Goal: Task Accomplishment & Management: Use online tool/utility

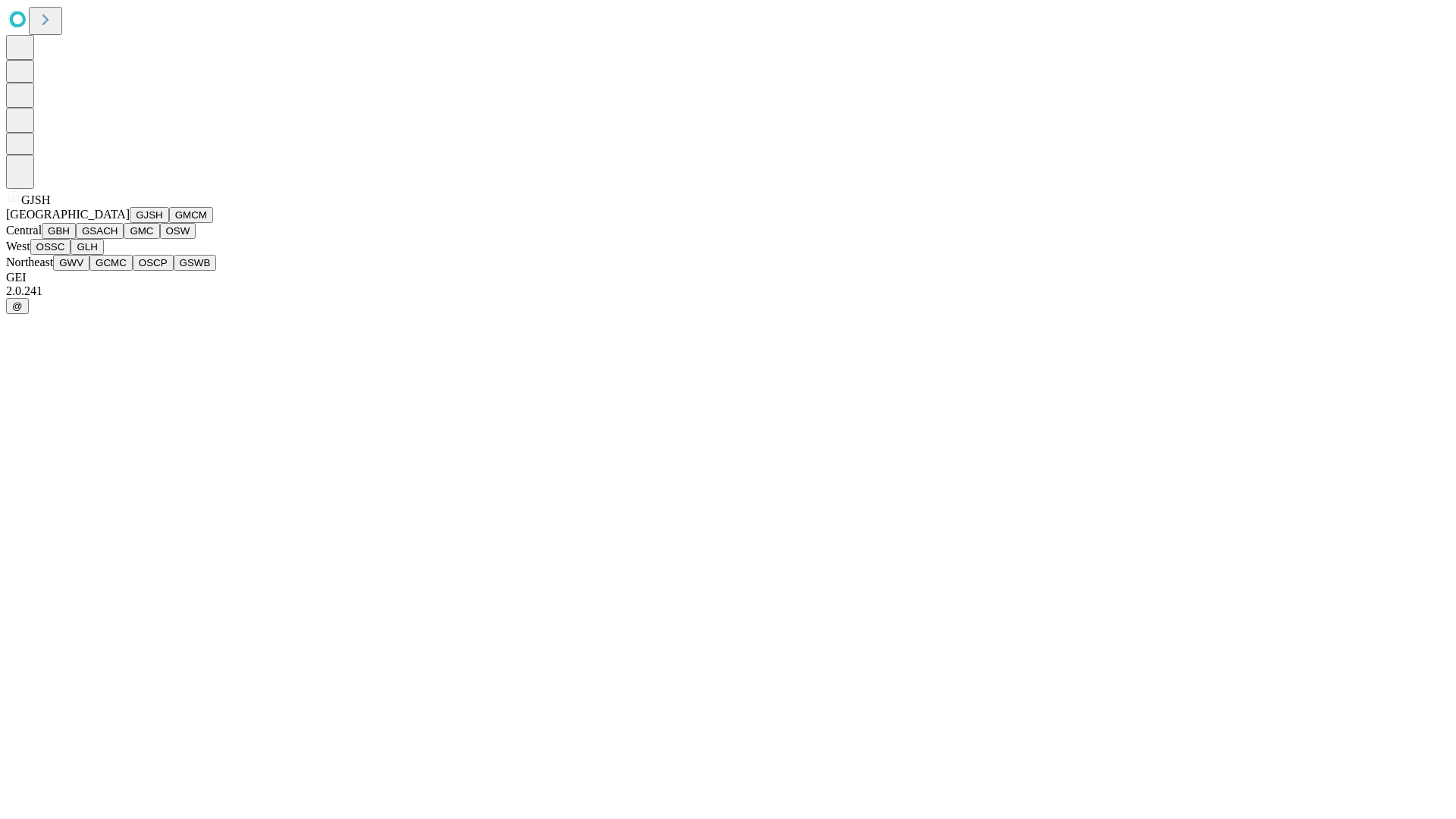
click at [129, 223] on button "GJSH" at bounding box center [149, 215] width 39 height 16
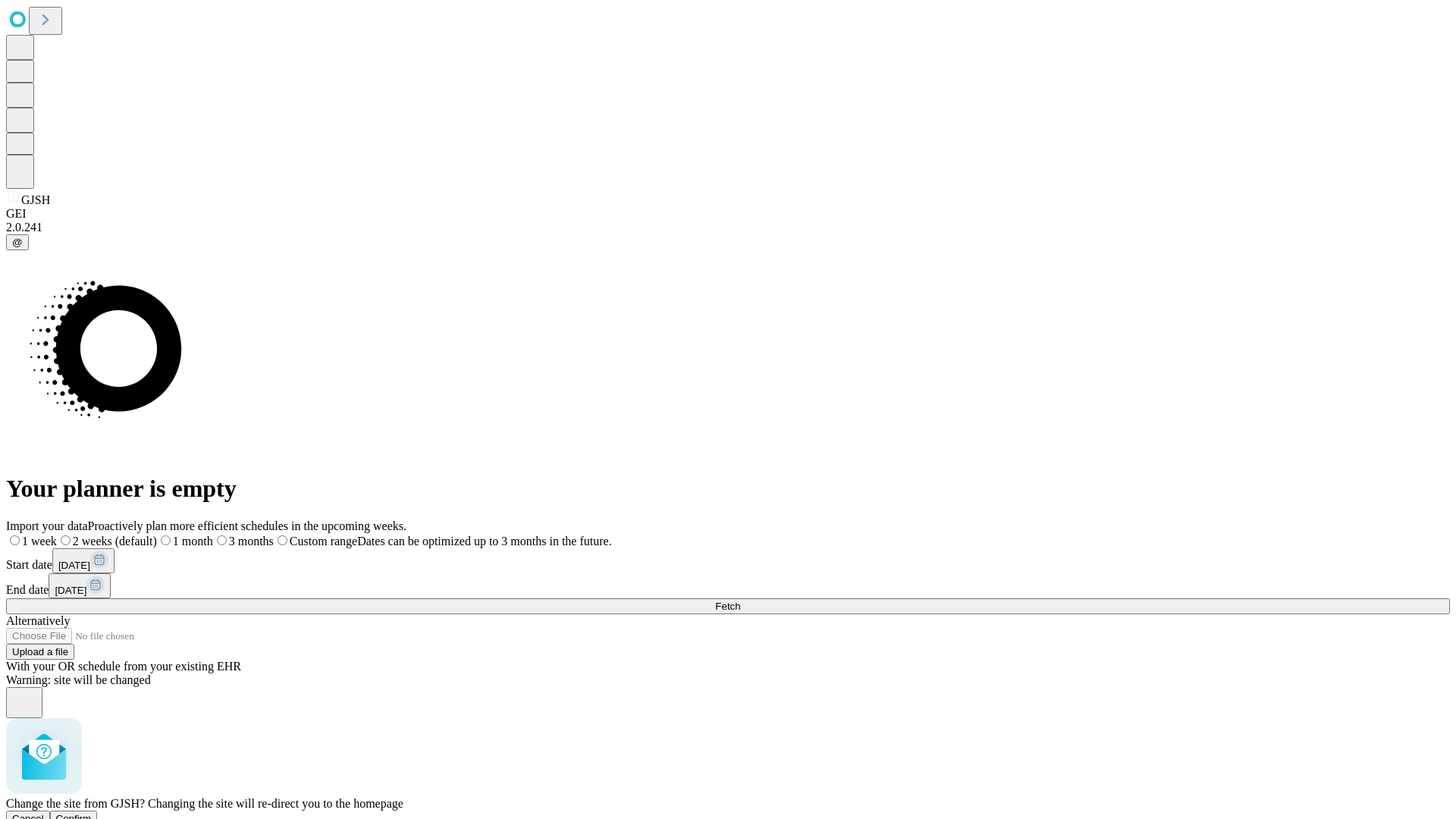
click at [92, 813] on span "Confirm" at bounding box center [74, 818] width 35 height 11
click at [183, 534] on label "1 month" at bounding box center [161, 541] width 47 height 13
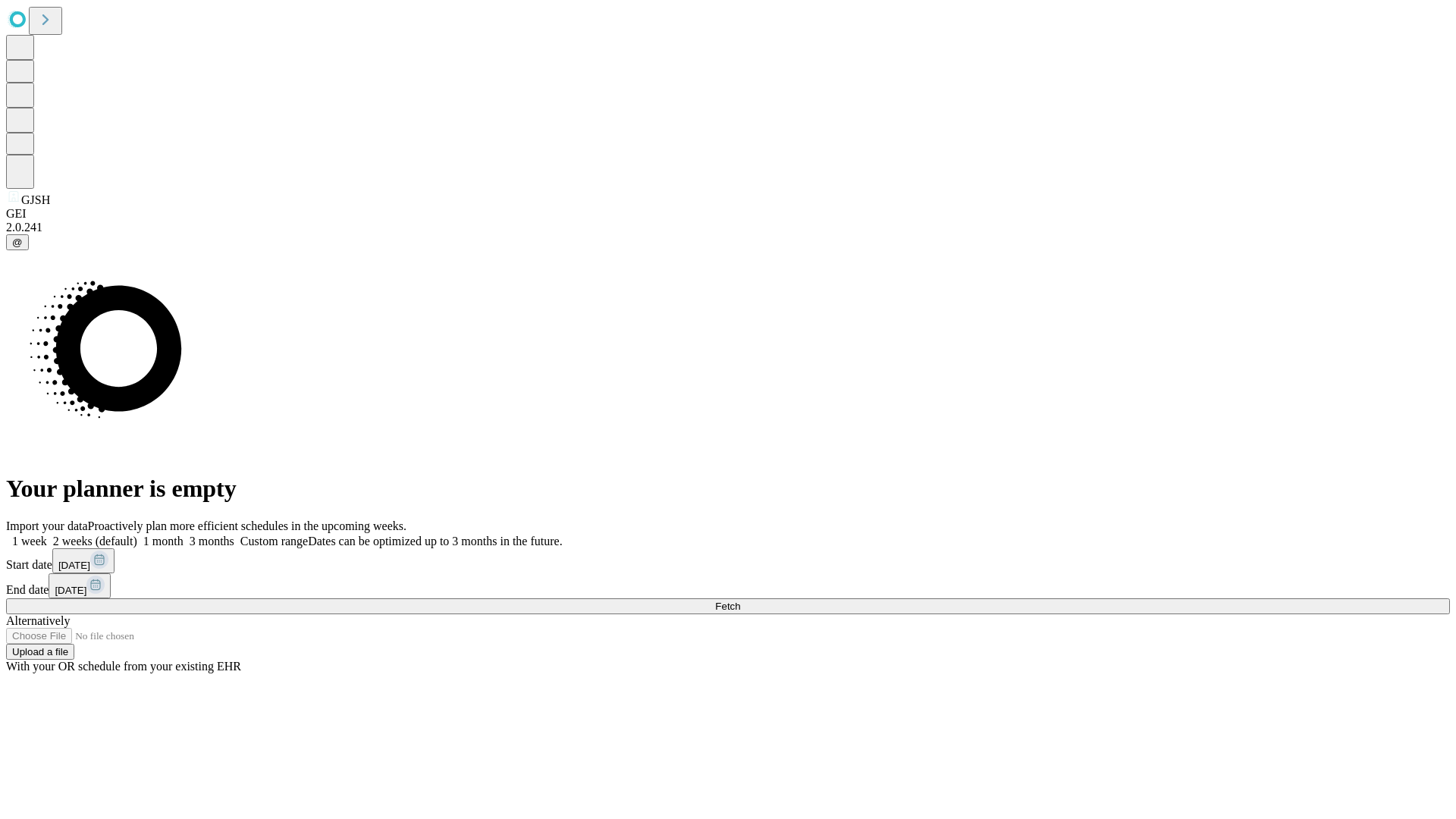
click at [740, 600] on span "Fetch" at bounding box center [727, 606] width 25 height 11
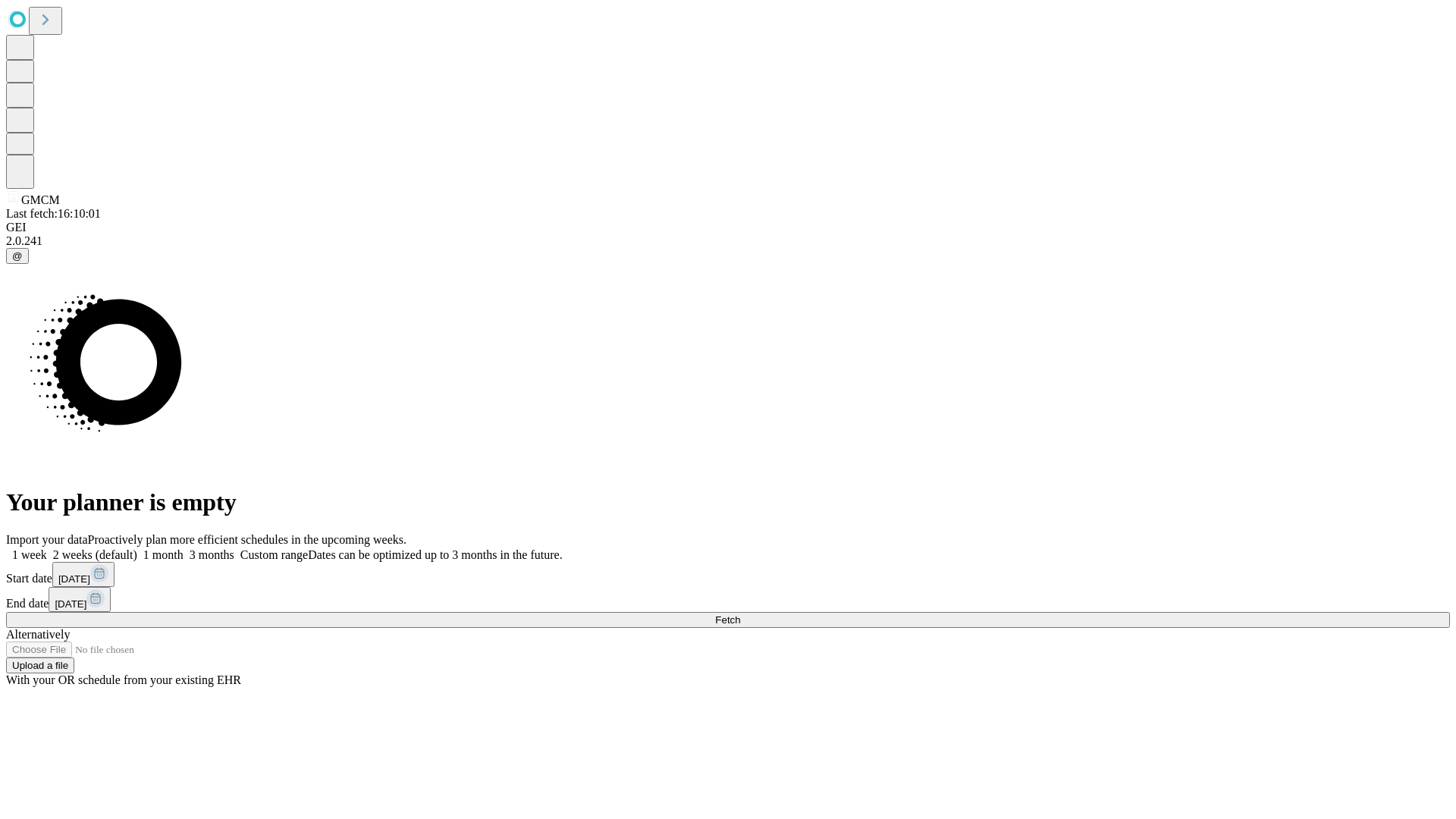
click at [740, 614] on span "Fetch" at bounding box center [727, 620] width 25 height 11
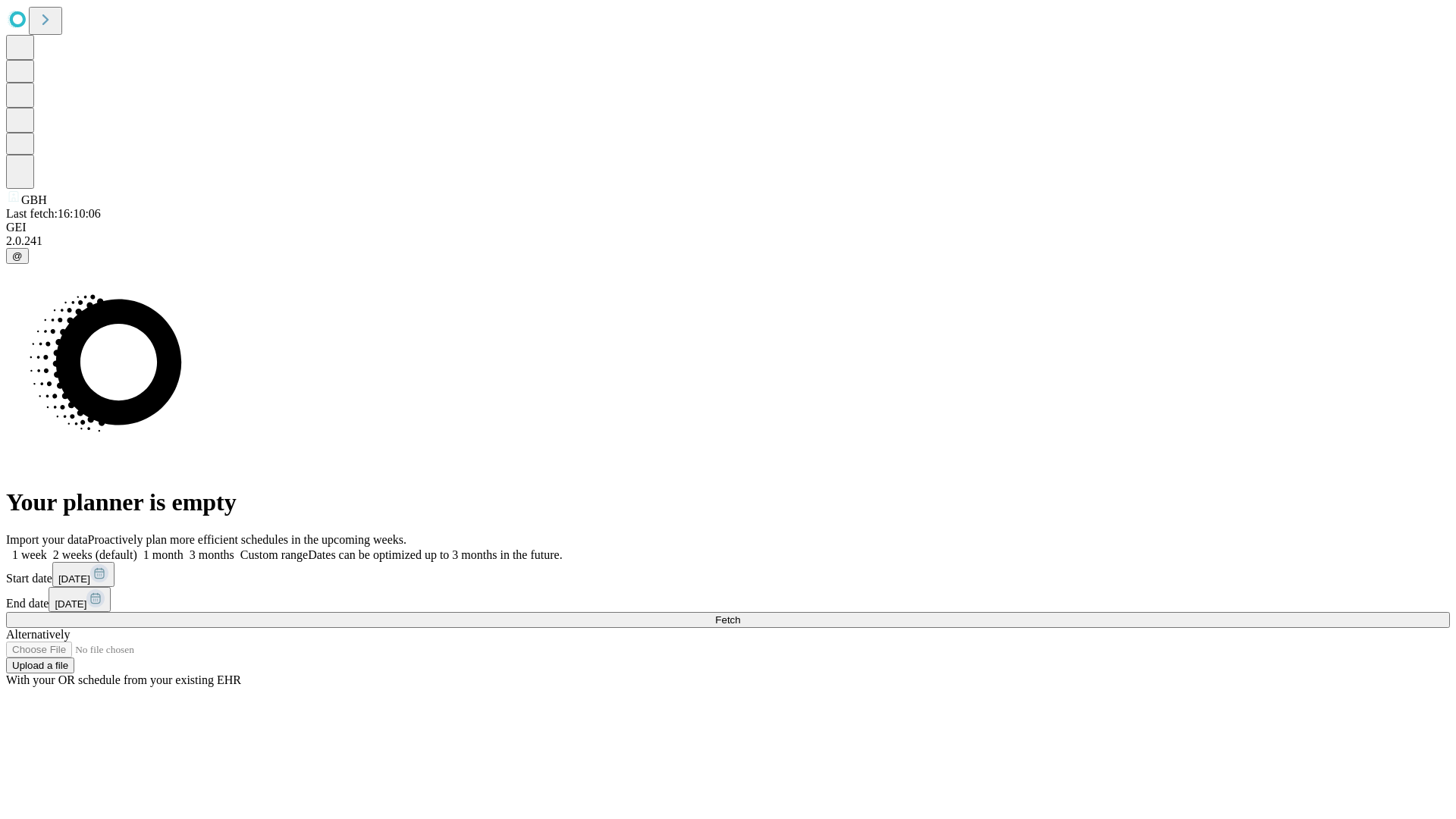
click at [183, 548] on label "1 month" at bounding box center [161, 555] width 47 height 13
click at [740, 614] on span "Fetch" at bounding box center [727, 620] width 25 height 11
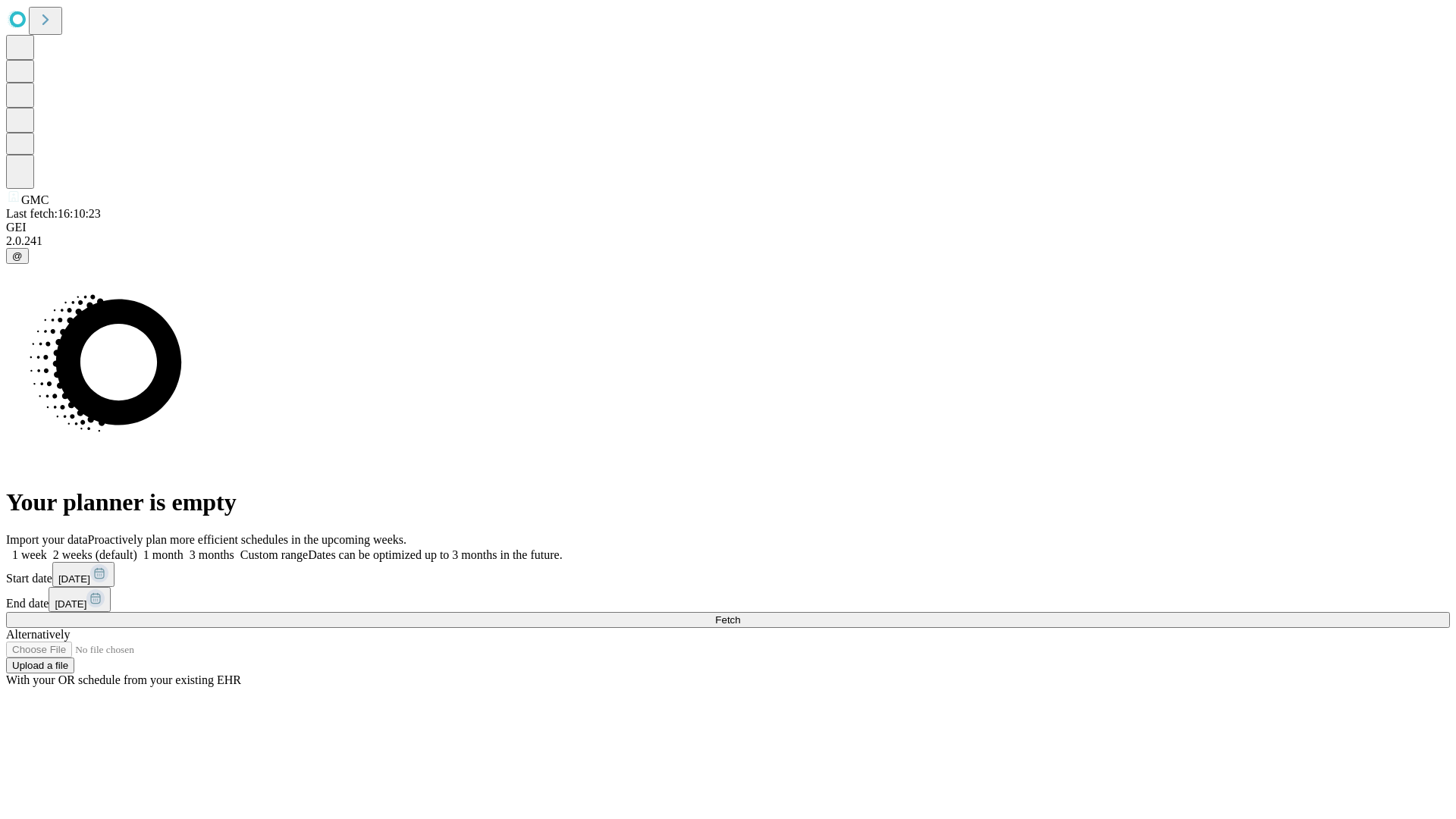
click at [183, 548] on label "1 month" at bounding box center [161, 555] width 47 height 13
click at [740, 614] on span "Fetch" at bounding box center [727, 620] width 25 height 11
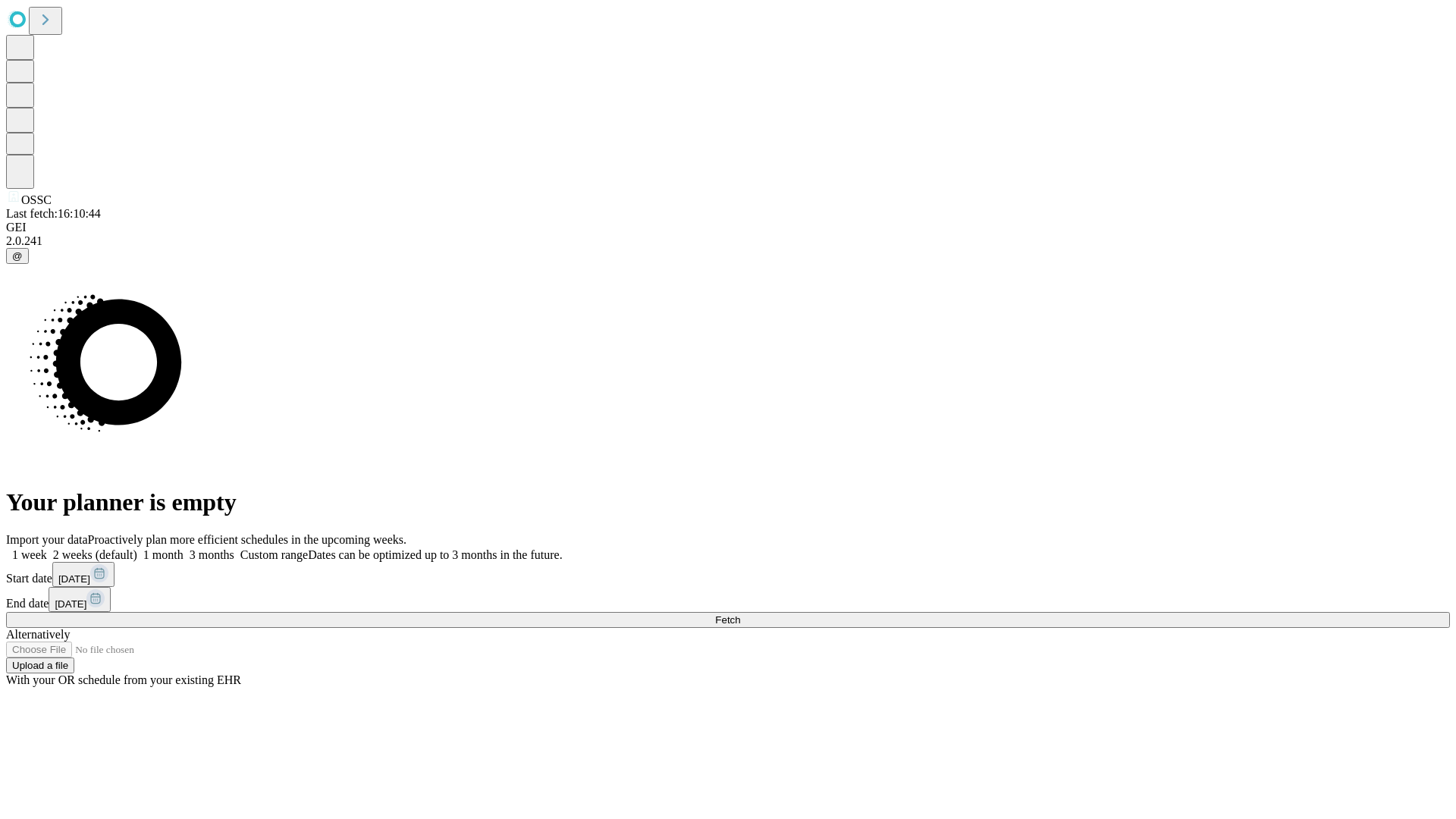
click at [183, 548] on label "1 month" at bounding box center [161, 555] width 47 height 13
click at [740, 614] on span "Fetch" at bounding box center [727, 620] width 25 height 11
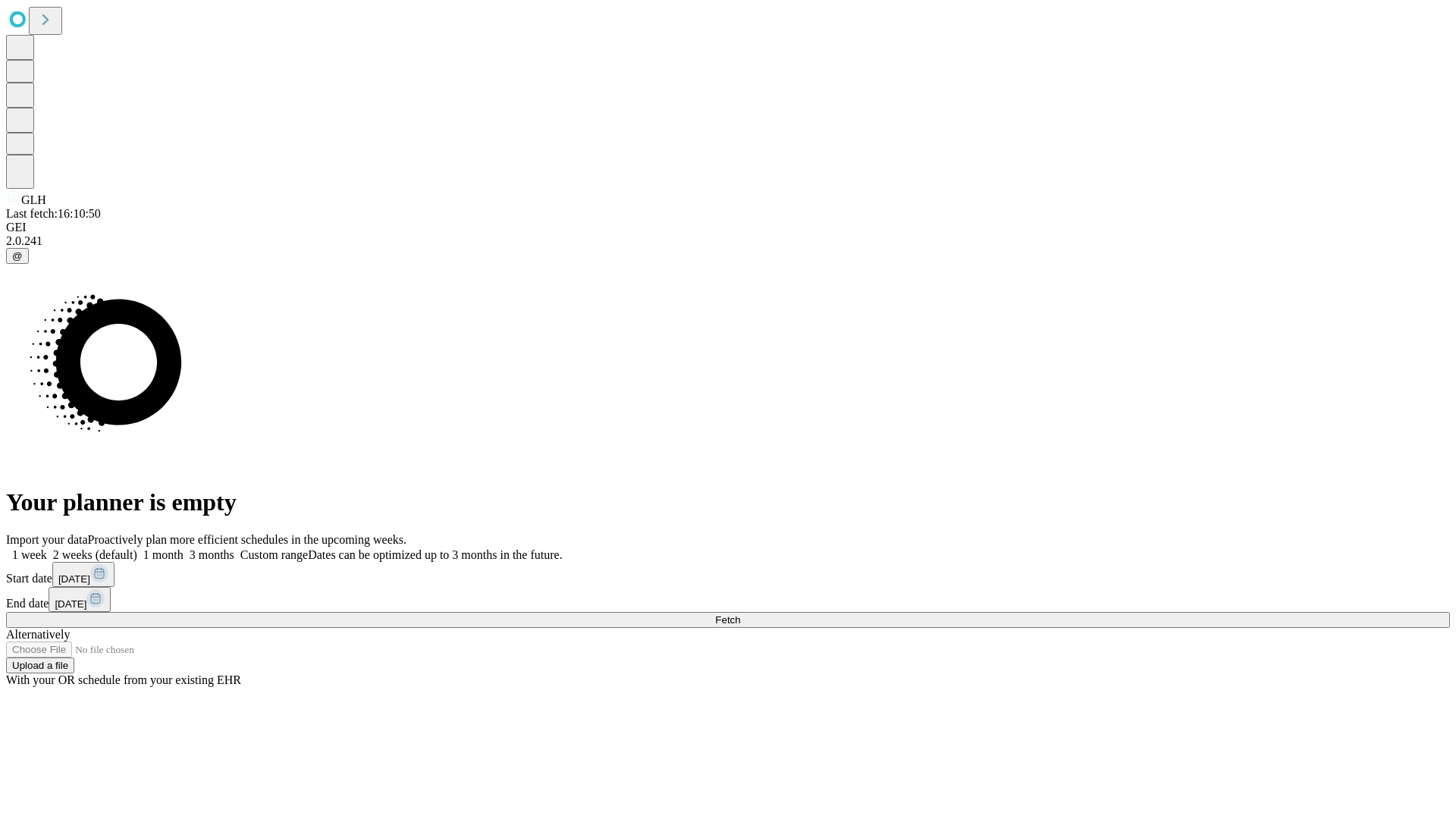
click at [183, 548] on label "1 month" at bounding box center [161, 555] width 47 height 13
click at [740, 614] on span "Fetch" at bounding box center [727, 620] width 25 height 11
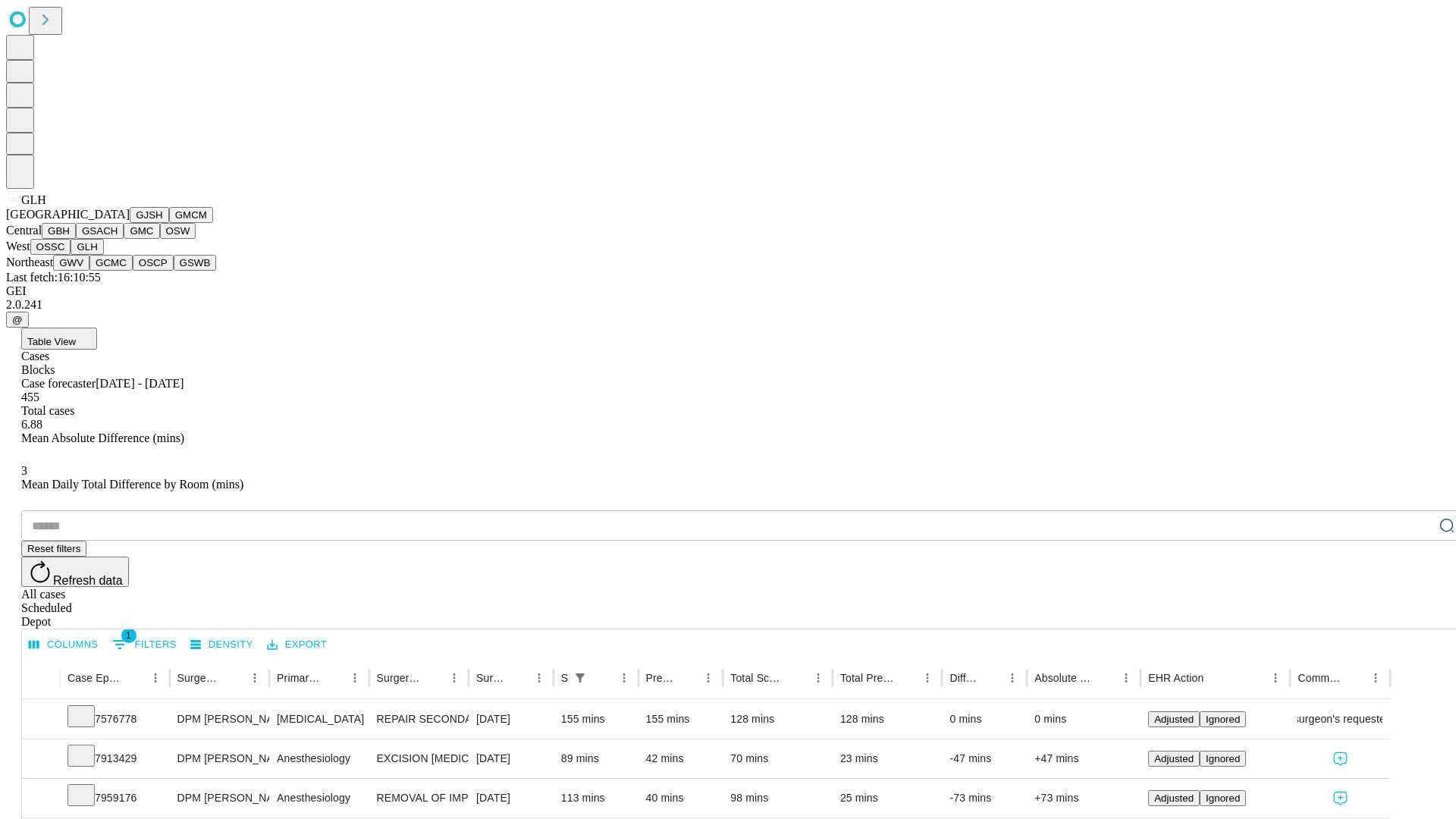
click at [89, 271] on button "GWV" at bounding box center [71, 263] width 36 height 16
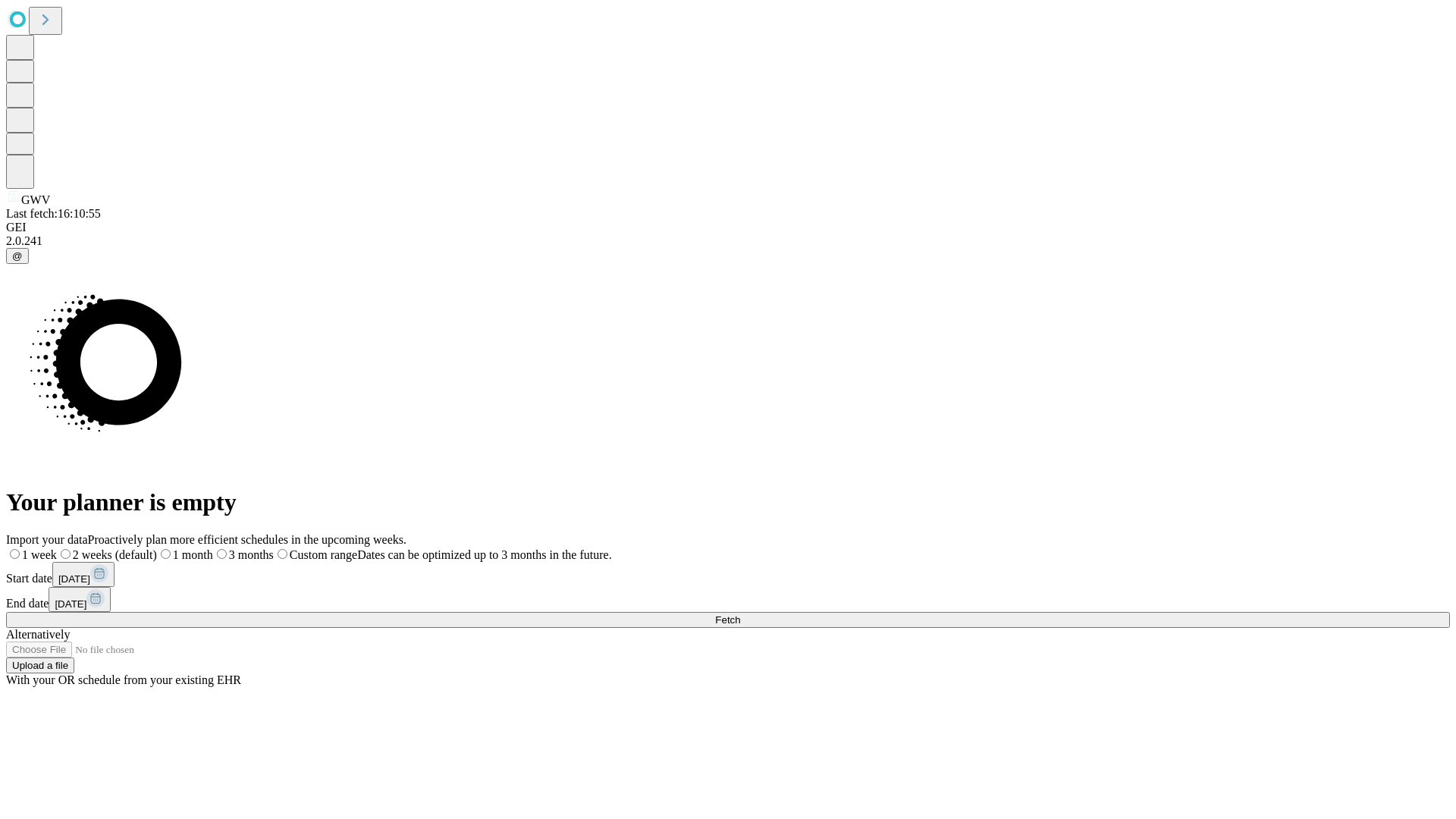
click at [213, 548] on label "1 month" at bounding box center [185, 555] width 56 height 13
click at [740, 614] on span "Fetch" at bounding box center [727, 620] width 25 height 11
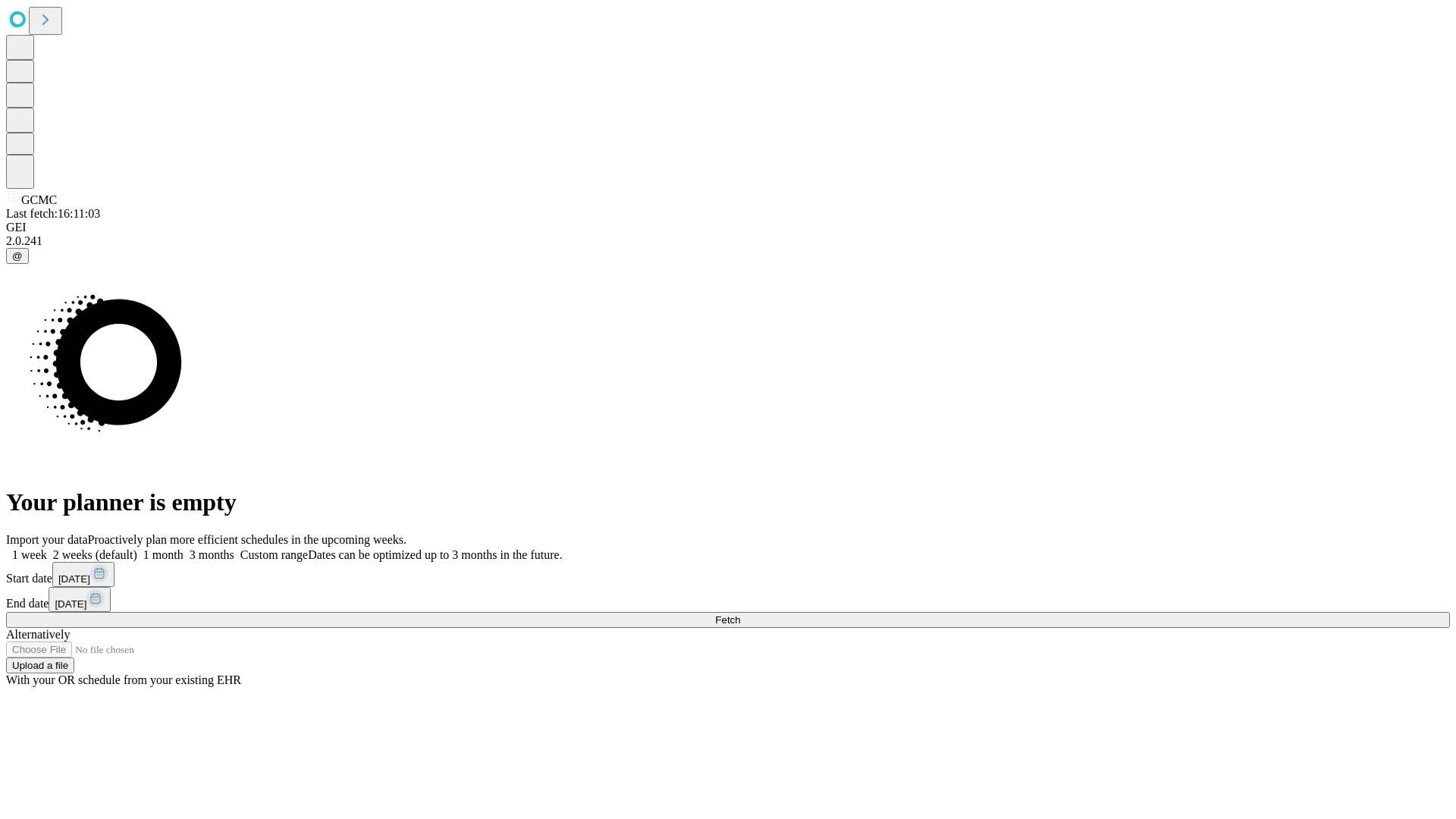
click at [740, 614] on span "Fetch" at bounding box center [727, 620] width 25 height 11
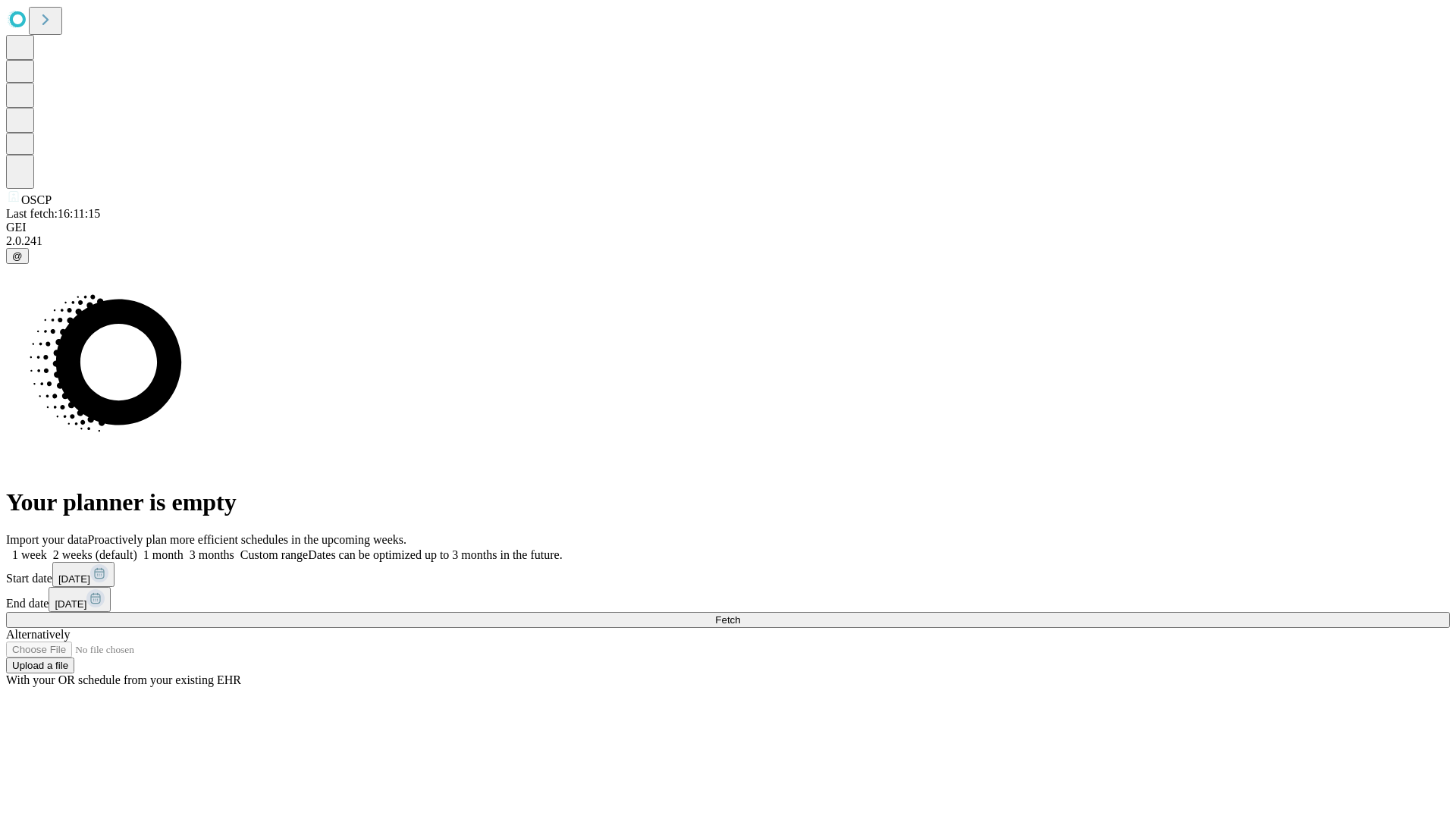
click at [183, 548] on label "1 month" at bounding box center [161, 555] width 47 height 13
click at [740, 614] on span "Fetch" at bounding box center [727, 620] width 25 height 11
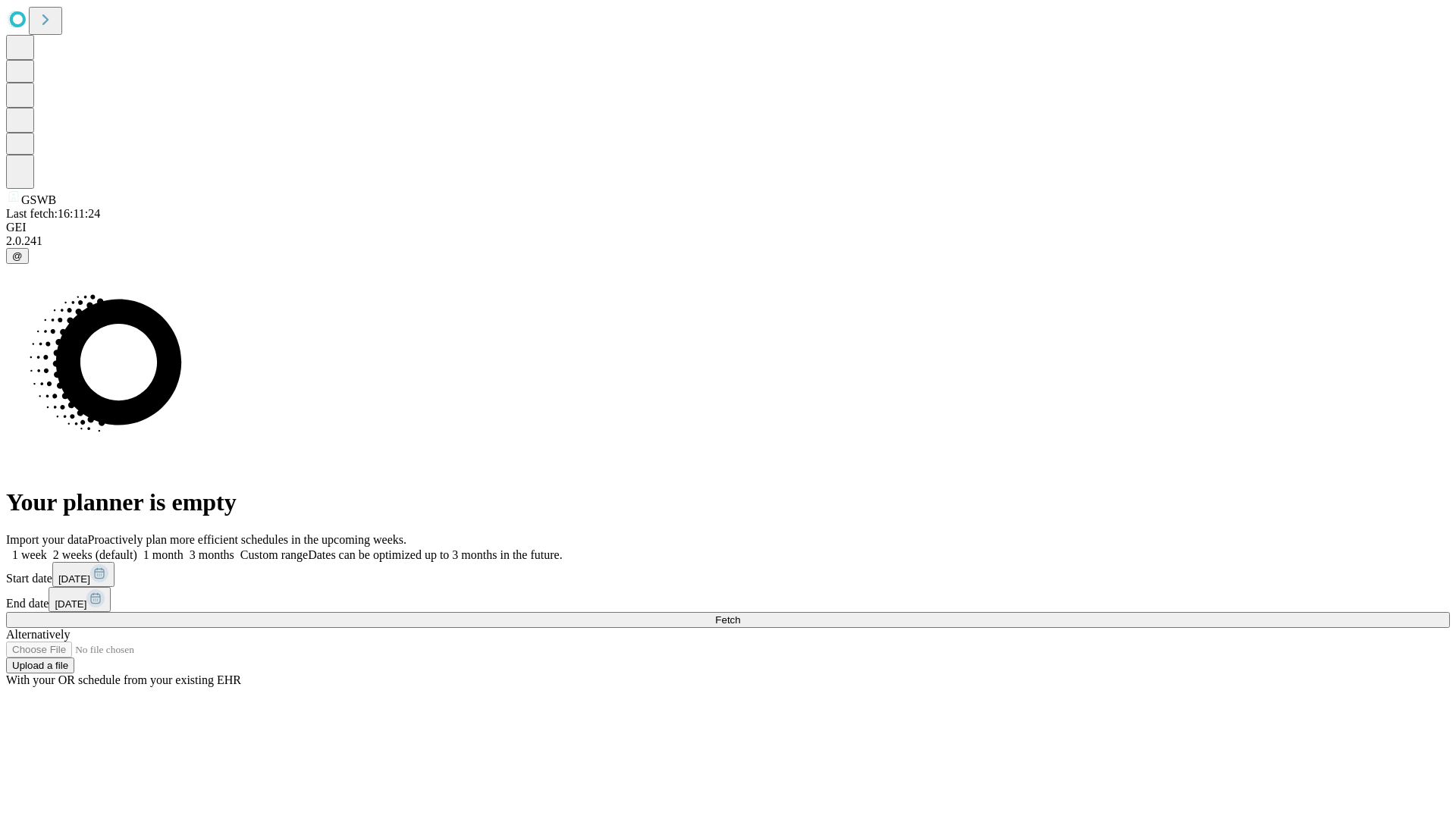
click at [183, 548] on label "1 month" at bounding box center [161, 555] width 47 height 13
click at [740, 614] on span "Fetch" at bounding box center [727, 620] width 25 height 11
